Goal: Information Seeking & Learning: Understand process/instructions

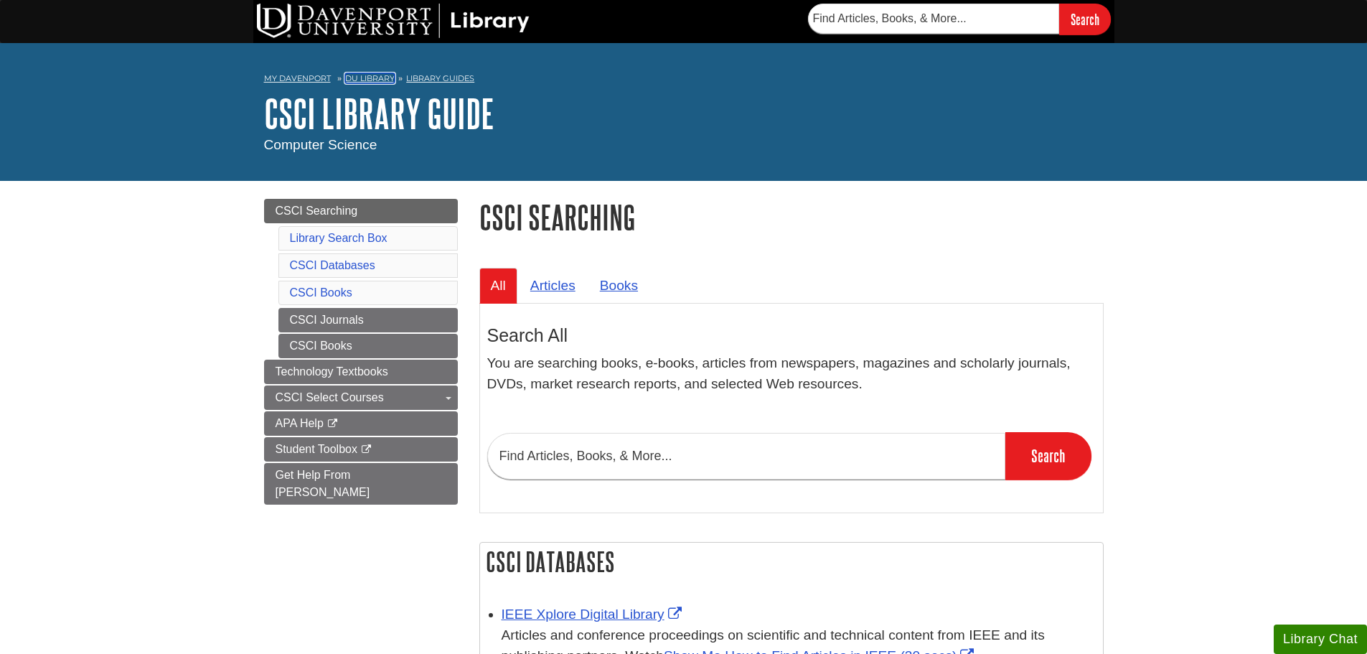
click at [372, 79] on link "DU Library" at bounding box center [370, 78] width 50 height 10
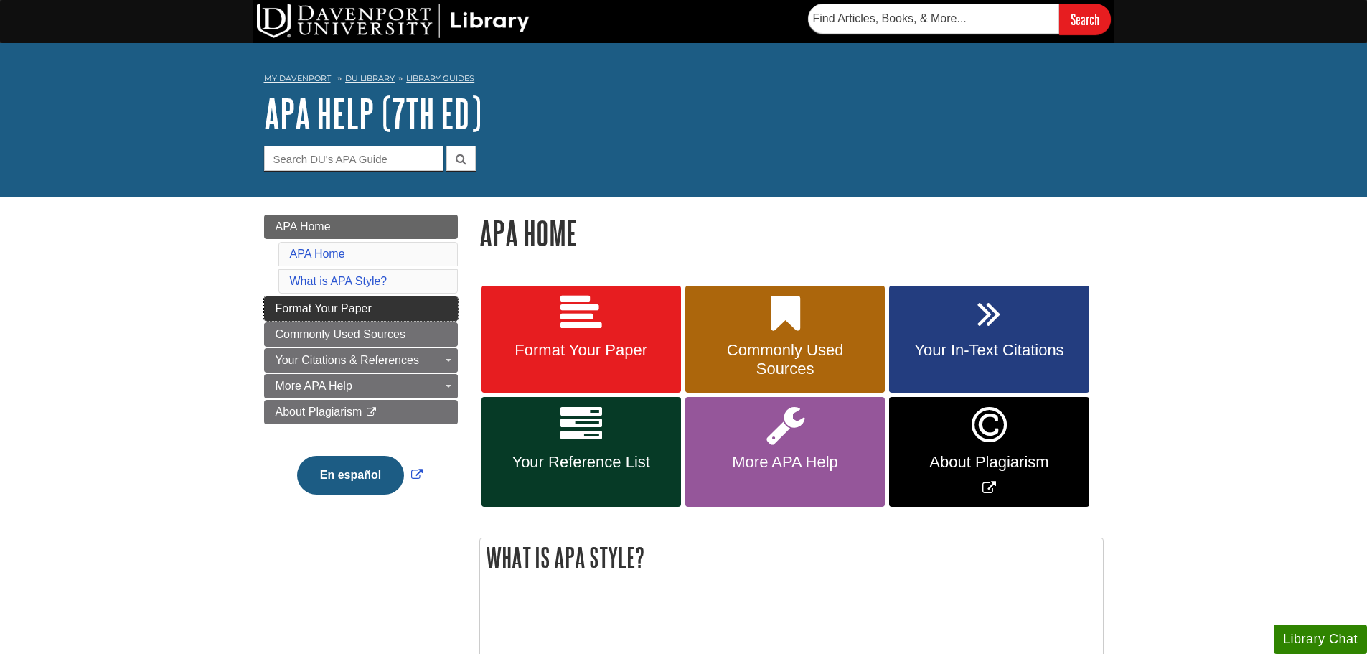
click at [353, 311] on span "Format Your Paper" at bounding box center [324, 308] width 96 height 12
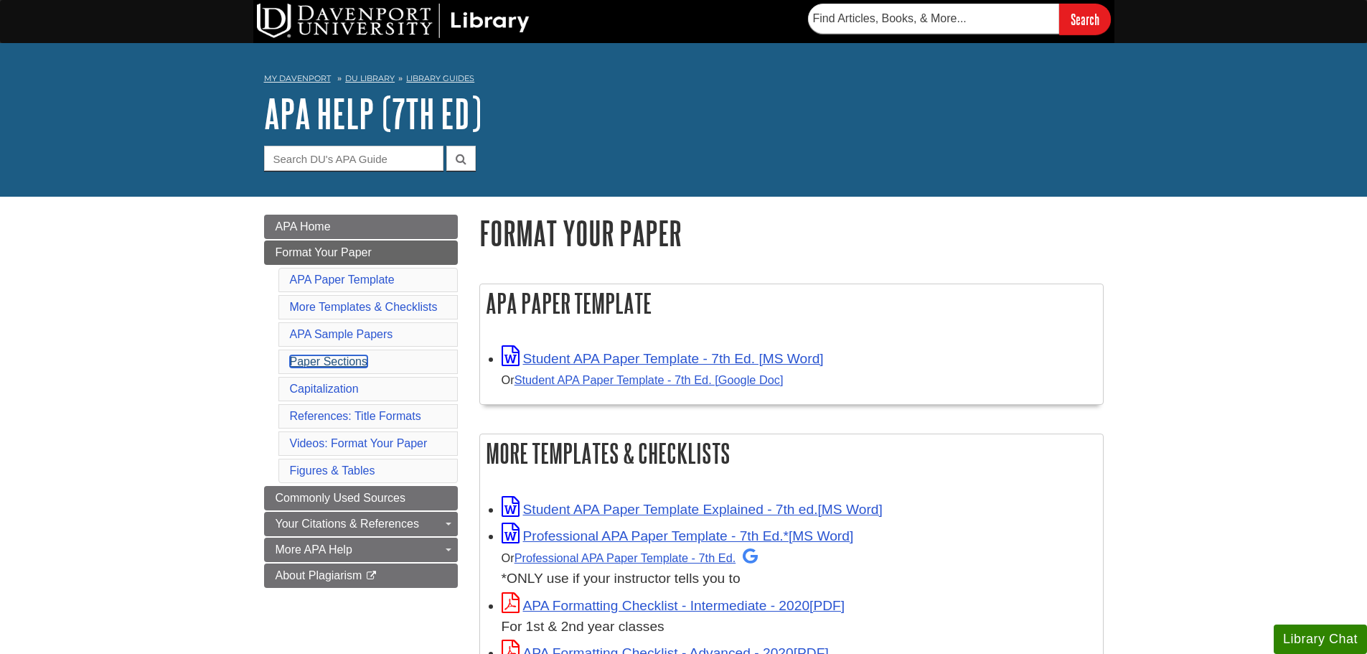
click at [346, 357] on link "Paper Sections" at bounding box center [329, 361] width 78 height 12
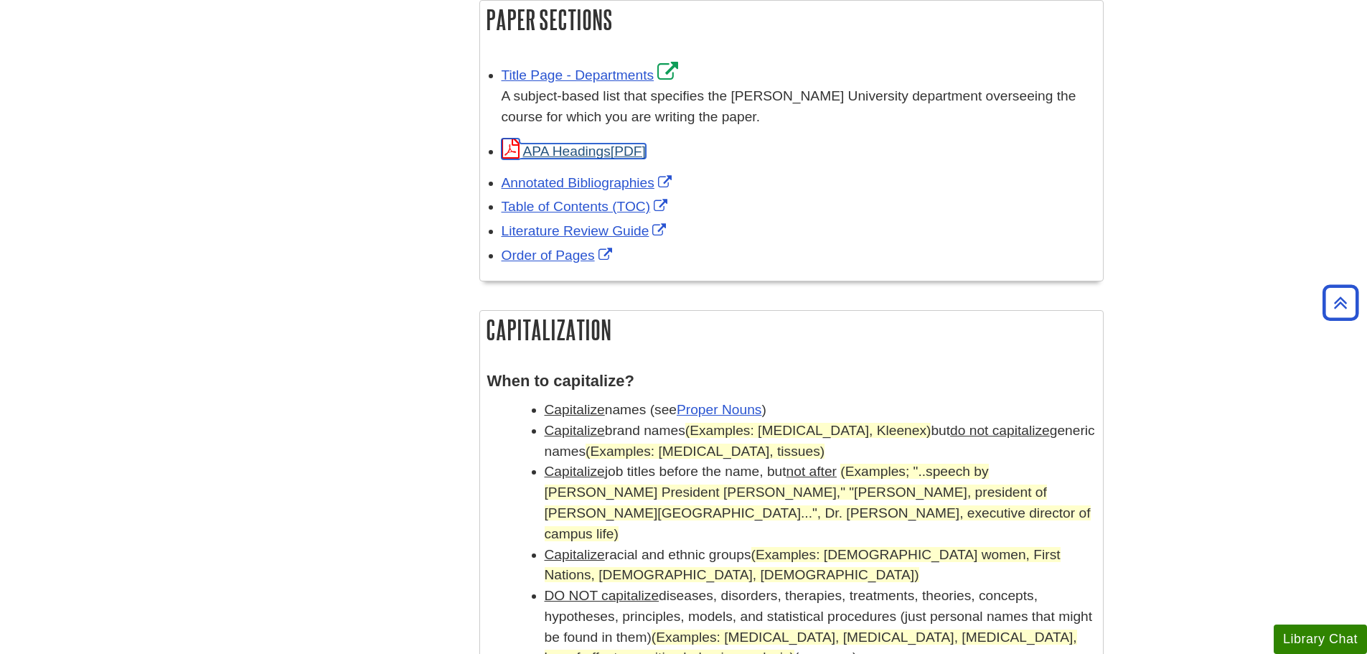
click at [586, 153] on link "APA Headings" at bounding box center [574, 151] width 144 height 15
